Goal: Information Seeking & Learning: Learn about a topic

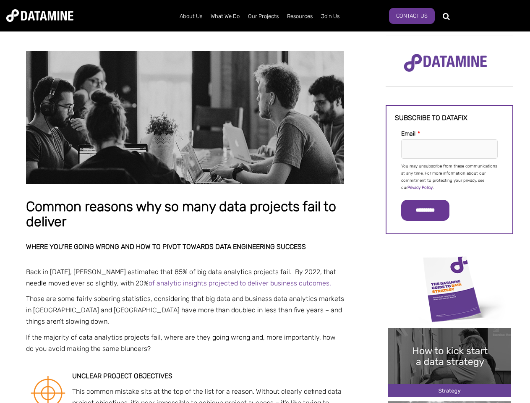
click at [449, 176] on p "You may unsubscribe from these communications at any time. For more information…" at bounding box center [449, 177] width 96 height 29
click at [430, 210] on input "*********" at bounding box center [425, 210] width 48 height 21
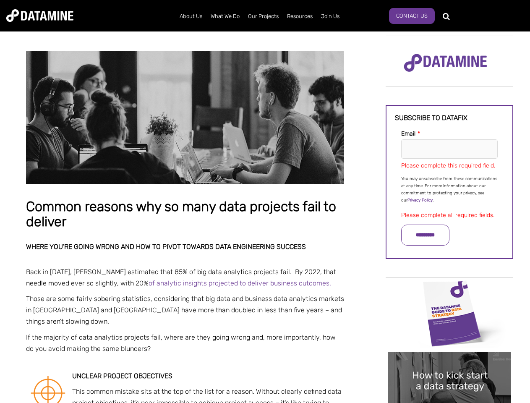
click at [449, 288] on img "Image grid with {{ image_count }} images." at bounding box center [449, 313] width 123 height 69
click at [449, 288] on div "✕" at bounding box center [265, 201] width 530 height 403
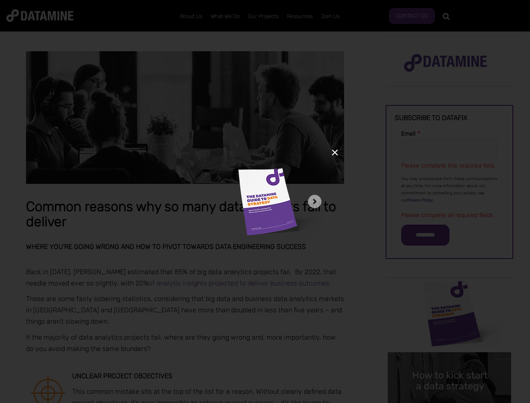
click at [449, 362] on div "✕" at bounding box center [265, 201] width 530 height 403
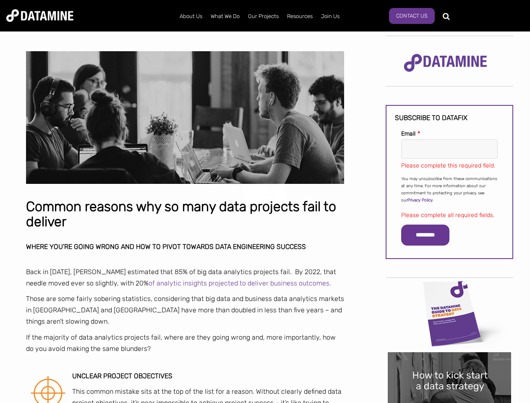
click at [449, 362] on img "Image grid with {{ image_count }} images." at bounding box center [449, 386] width 123 height 69
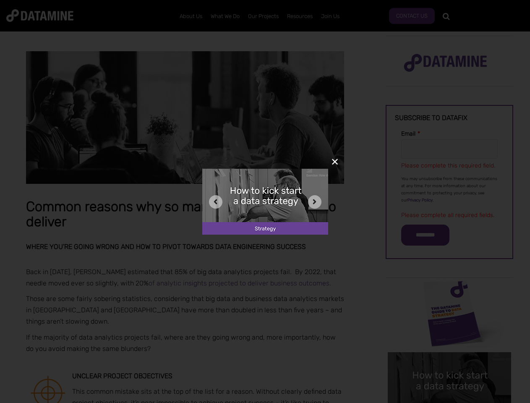
click at [449, 402] on div "✕" at bounding box center [265, 201] width 530 height 403
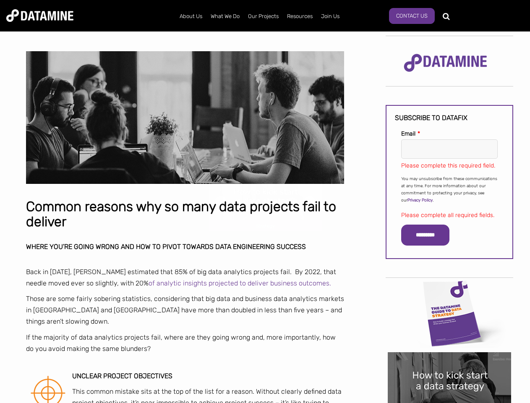
click at [449, 402] on div "✕" at bounding box center [265, 201] width 530 height 403
